Goal: Register for event/course

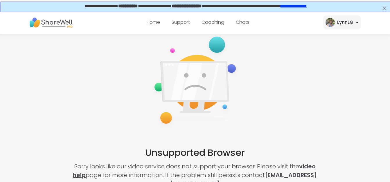
click at [313, 169] on link "video help" at bounding box center [194, 170] width 243 height 17
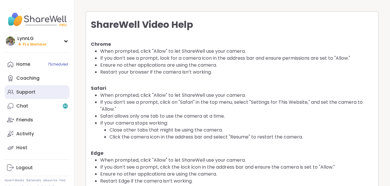
click at [28, 92] on div "Support" at bounding box center [25, 92] width 19 height 6
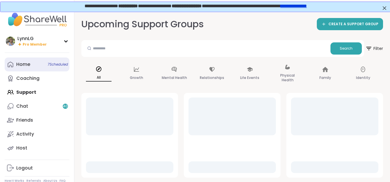
click at [50, 62] on span "7 Scheduled" at bounding box center [58, 64] width 20 height 5
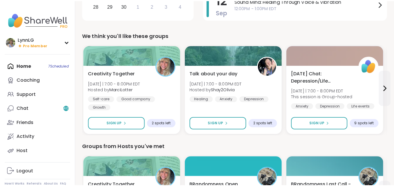
scroll to position [144, 0]
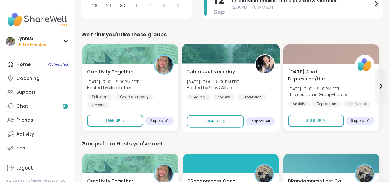
click at [257, 83] on div "Talk about your day [DATE] | 7:00 - 8:00PM EDT Hosted by Shay2Olivia Healing An…" at bounding box center [231, 84] width 88 height 32
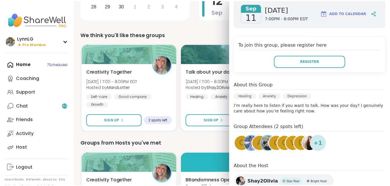
scroll to position [87, 0]
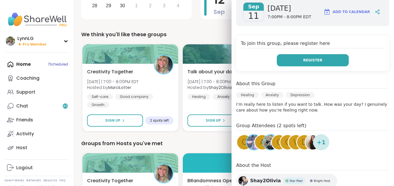
click at [303, 60] on span "Register" at bounding box center [312, 60] width 19 height 5
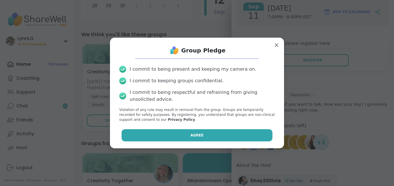
click at [191, 134] on span "Agree" at bounding box center [197, 135] width 13 height 5
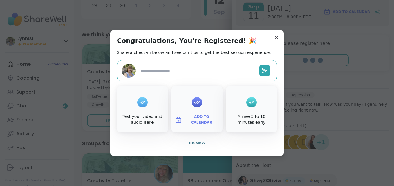
type textarea "*"
click at [190, 142] on span "Dismiss" at bounding box center [197, 143] width 16 height 4
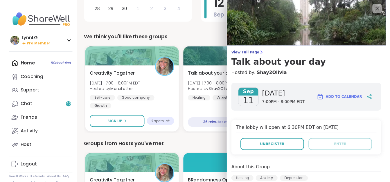
scroll to position [140, 0]
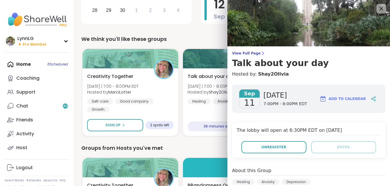
click at [377, 7] on icon at bounding box center [380, 8] width 7 height 7
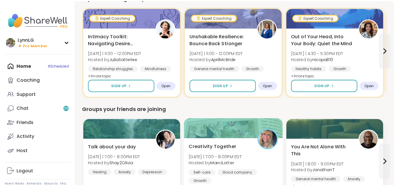
scroll to position [400, 0]
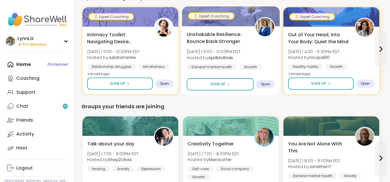
click at [252, 47] on div "Unshakable Resilience: Bounce Back Stronger [DATE] | 11:00 - 12:00PM EDT Hosted…" at bounding box center [231, 50] width 88 height 39
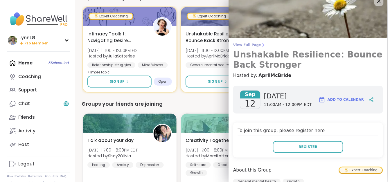
scroll to position [0, 0]
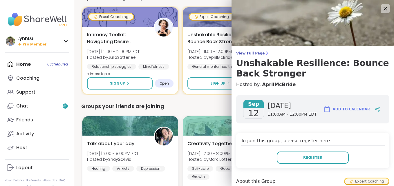
click at [371, 3] on img at bounding box center [313, 23] width 163 height 46
click at [382, 7] on icon at bounding box center [385, 8] width 7 height 7
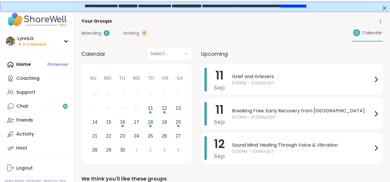
click at [51, 64] on div "Home 8 Scheduled Coaching Support Chat 39 Friends Activity Host" at bounding box center [37, 106] width 65 height 98
click at [58, 64] on div "Home 8 Scheduled Coaching Support Chat 39 Friends Activity Host" at bounding box center [37, 106] width 65 height 98
click at [58, 63] on div "Home 8 Scheduled Coaching Support Chat 39 Friends Activity Host" at bounding box center [37, 106] width 65 height 98
click at [55, 67] on div "Home 8 Scheduled Coaching Support Chat 39 Friends Activity Host" at bounding box center [37, 106] width 65 height 98
click at [187, 54] on icon at bounding box center [186, 54] width 3 height 2
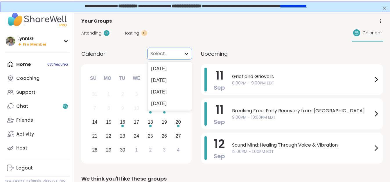
click at [187, 54] on icon at bounding box center [186, 54] width 3 height 2
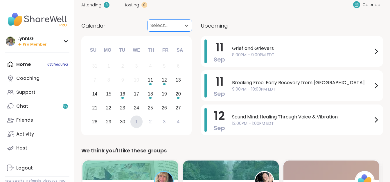
scroll to position [28, 0]
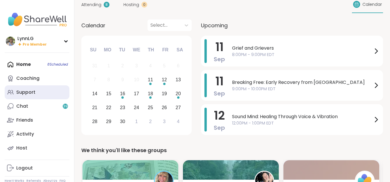
click at [28, 92] on div "Support" at bounding box center [25, 92] width 19 height 6
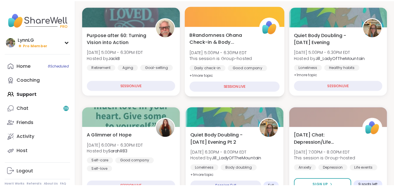
scroll to position [87, 0]
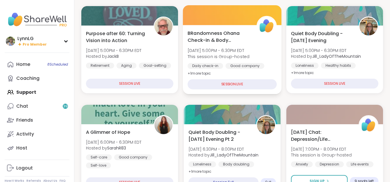
click at [267, 50] on div "BRandomness Ohana Check-in & Body Doubling [DATE] 5:00PM - 6:30PM EDT This sess…" at bounding box center [232, 53] width 89 height 47
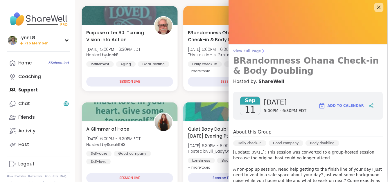
scroll to position [0, 0]
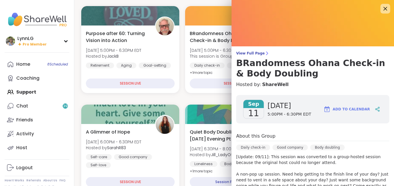
click at [382, 7] on icon at bounding box center [385, 8] width 7 height 7
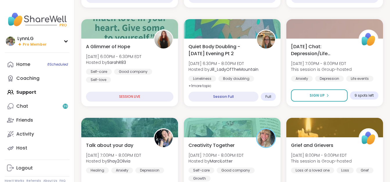
scroll to position [173, 0]
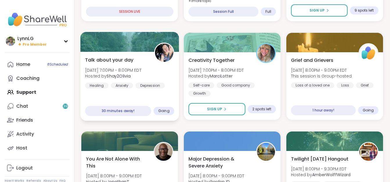
click at [138, 100] on div "Talk about your day [DATE] 7:00PM - 8:00PM EDT Hosted by Shay2Olivia Healing An…" at bounding box center [129, 86] width 99 height 69
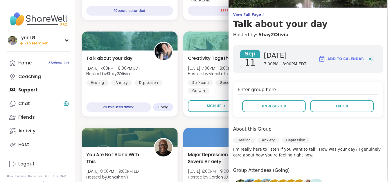
scroll to position [0, 0]
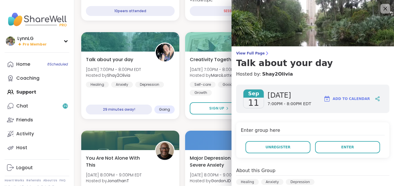
click at [382, 10] on icon at bounding box center [385, 8] width 7 height 7
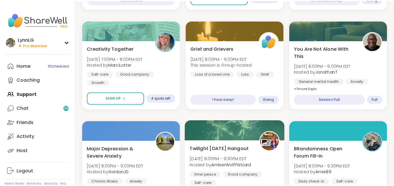
scroll to position [171, 0]
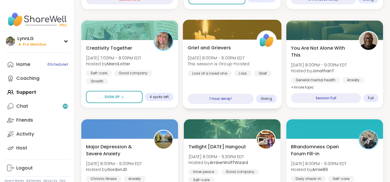
click at [240, 85] on div "Grief and Grievers [DATE] 8:00PM - 9:00PM EDT This session is Group-hosted Loss…" at bounding box center [232, 73] width 99 height 69
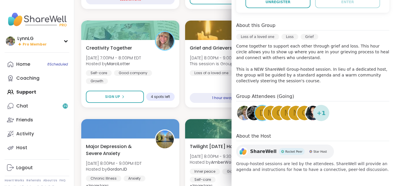
scroll to position [146, 0]
